Goal: Task Accomplishment & Management: Manage account settings

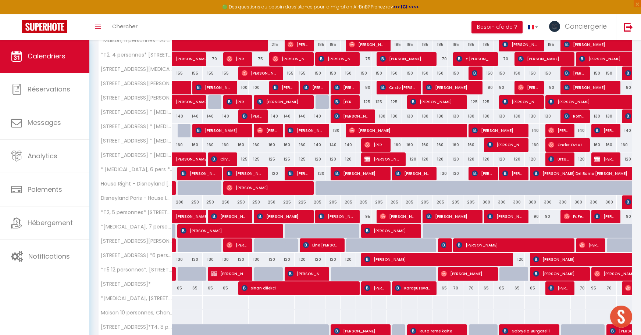
scroll to position [349, 0]
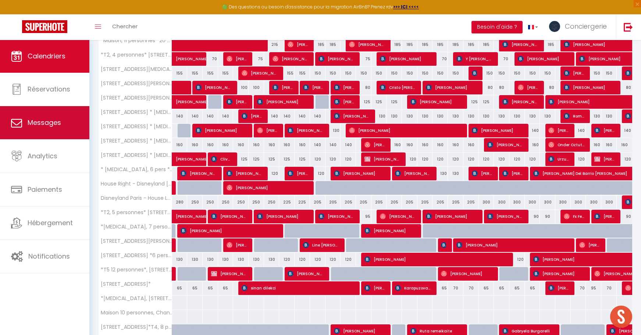
click at [42, 128] on link "Messages" at bounding box center [44, 122] width 89 height 33
select select "message"
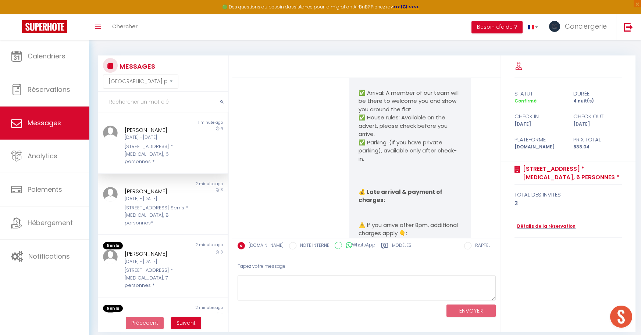
scroll to position [1122, 0]
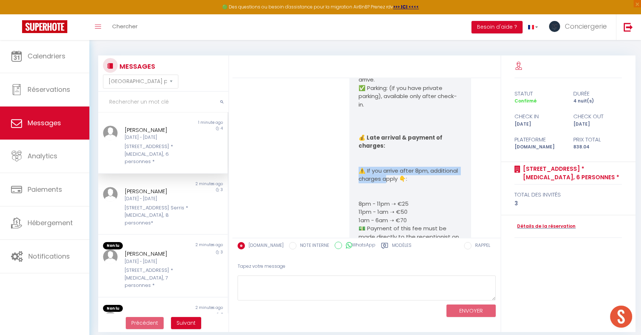
drag, startPoint x: 358, startPoint y: 153, endPoint x: 386, endPoint y: 162, distance: 28.7
click at [386, 167] on p "⚠️ If you arrive after 8pm, additional charges apply 👇:" at bounding box center [409, 175] width 103 height 17
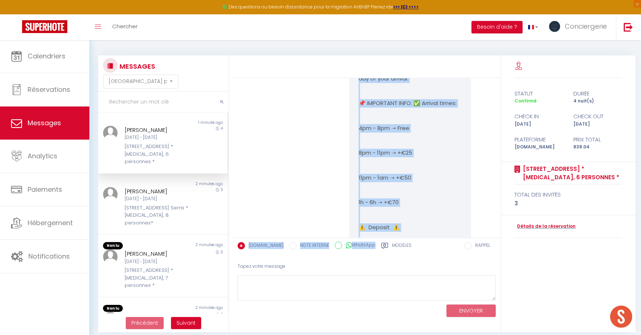
scroll to position [168, 0]
drag, startPoint x: 359, startPoint y: 104, endPoint x: 420, endPoint y: 210, distance: 122.9
click at [420, 210] on pre "📢 Confirm your booking! Hello [PERSON_NAME], Congratulations 🎉 ! Your booking w…" at bounding box center [409, 198] width 103 height 513
copy pre "📍 Address : [STREET_ADDRESS] 🕓 Check-in: 4pm - 8pm (supplements if later, see b…"
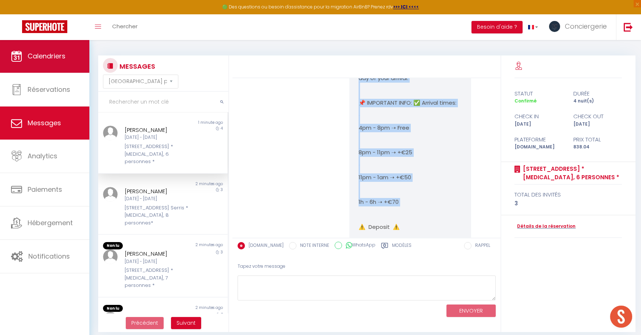
click at [65, 54] on span "Calendriers" at bounding box center [47, 55] width 38 height 9
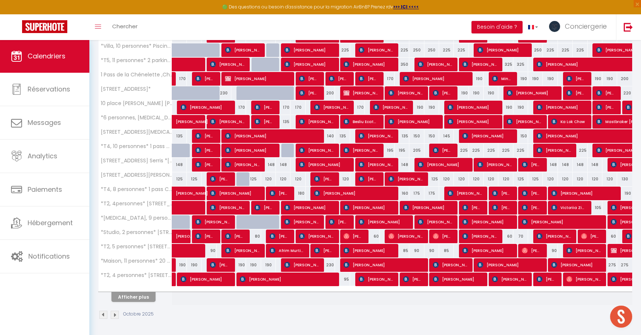
scroll to position [167, 0]
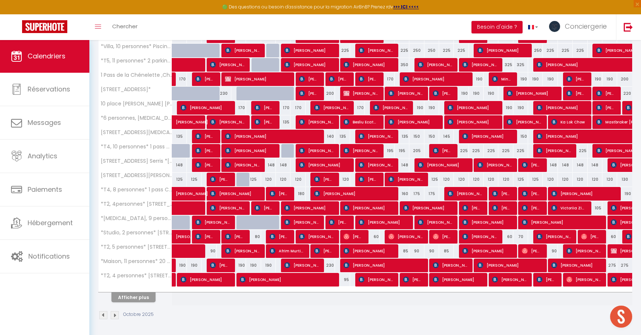
drag, startPoint x: 137, startPoint y: 295, endPoint x: 145, endPoint y: 281, distance: 15.6
click at [137, 295] on button "Afficher plus" at bounding box center [133, 298] width 44 height 10
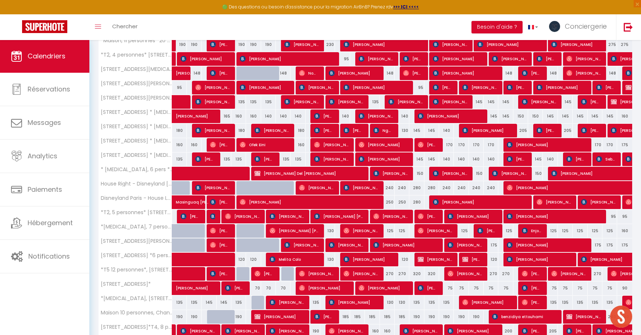
scroll to position [396, 0]
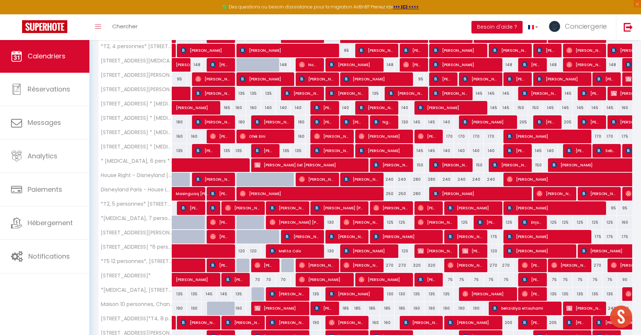
click at [325, 265] on span "[PERSON_NAME]" at bounding box center [316, 265] width 34 height 14
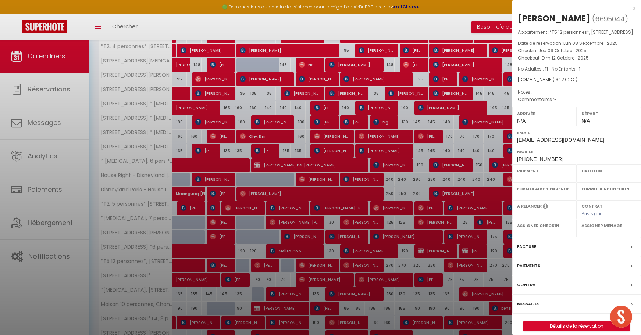
select select "OK"
select select "0"
select select "1"
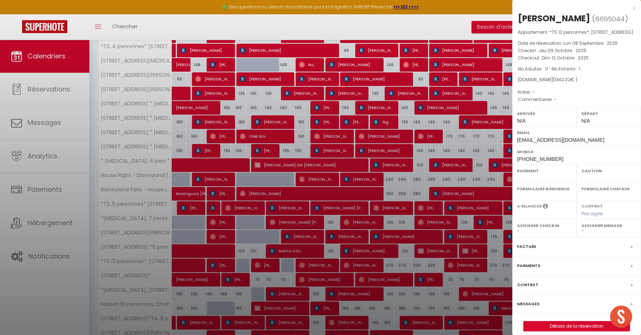
select select
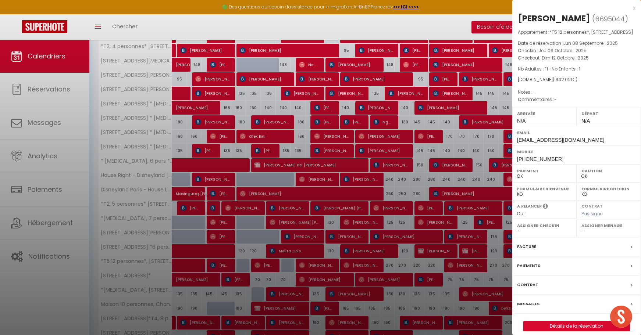
click at [325, 265] on div at bounding box center [320, 167] width 641 height 335
